Goal: Information Seeking & Learning: Find contact information

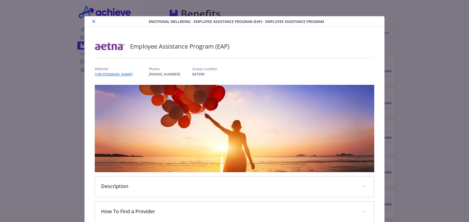
scroll to position [154, 0]
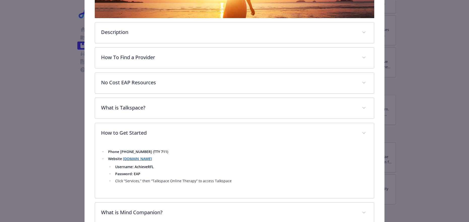
click at [141, 167] on strong "Username: AchieveRFL" at bounding box center [134, 167] width 39 height 5
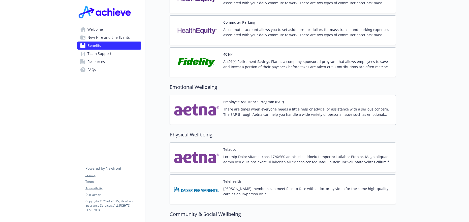
click at [239, 112] on p "There are times when everyone needs a little help or advice, or assistance with…" at bounding box center [307, 112] width 168 height 11
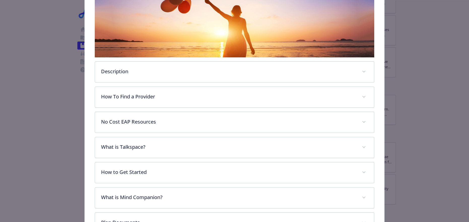
scroll to position [154, 0]
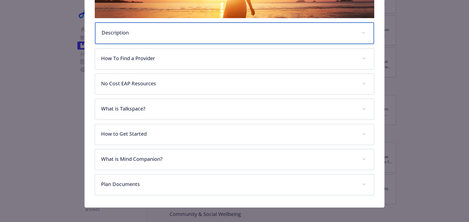
click at [183, 32] on p "Description" at bounding box center [229, 33] width 254 height 8
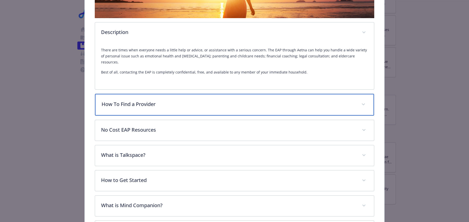
click at [189, 110] on div "How To Find a Provider" at bounding box center [234, 105] width 279 height 22
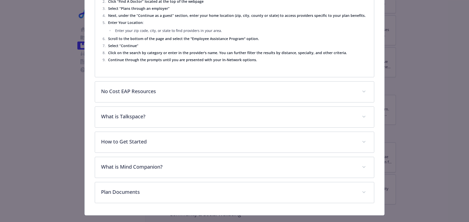
scroll to position [418, 0]
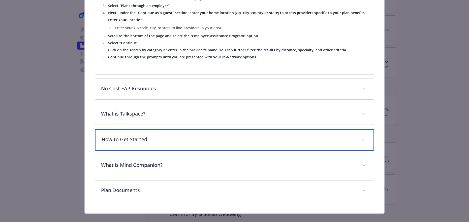
click at [187, 139] on div "How to Get Started" at bounding box center [234, 140] width 279 height 22
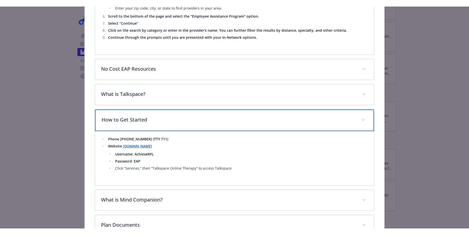
scroll to position [464, 0]
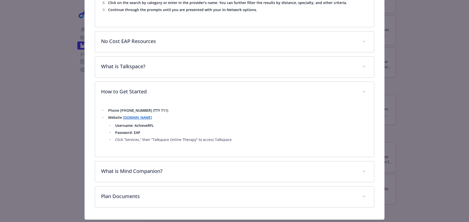
click at [146, 123] on strong "Username: AchieveRFL" at bounding box center [134, 125] width 39 height 5
copy strong "AchieveRFL"
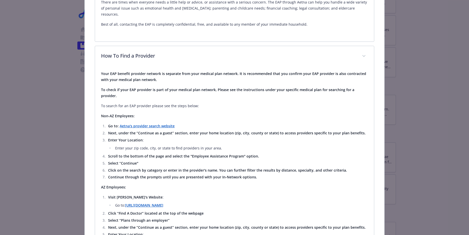
scroll to position [205, 0]
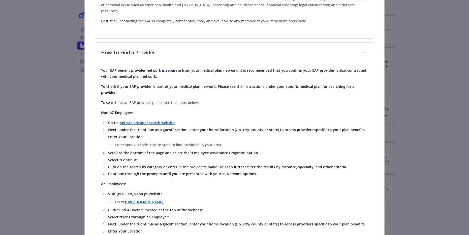
click at [161, 112] on div "Your EAP benefit provider network is separate from your medical plan network. I…" at bounding box center [234, 170] width 267 height 205
click at [159, 120] on strong "Aetna's provider search website" at bounding box center [147, 122] width 55 height 5
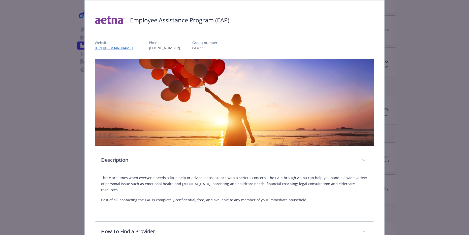
scroll to position [0, 0]
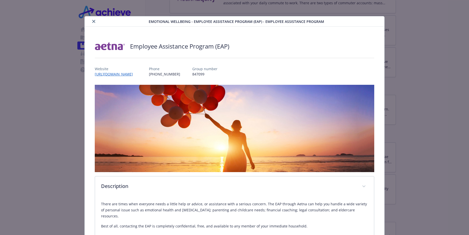
click at [92, 20] on icon "close" at bounding box center [93, 21] width 3 height 3
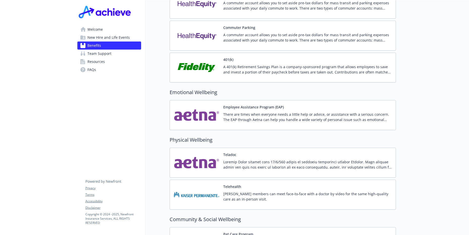
scroll to position [865, 0]
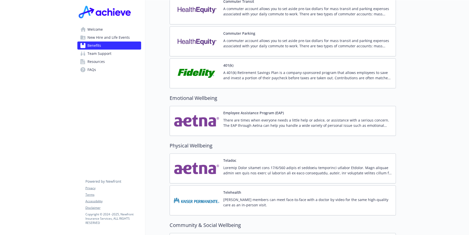
click at [99, 31] on span "Welcome" at bounding box center [94, 29] width 15 height 8
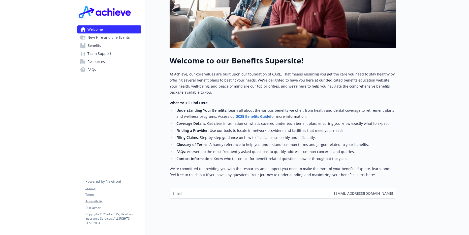
scroll to position [128, 0]
